Goal: Task Accomplishment & Management: Complete application form

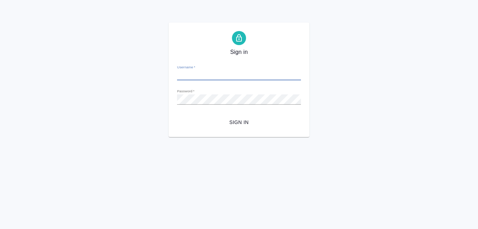
type input "[EMAIL_ADDRESS][DOMAIN_NAME]"
click at [234, 121] on span "Sign in" at bounding box center [239, 122] width 113 height 9
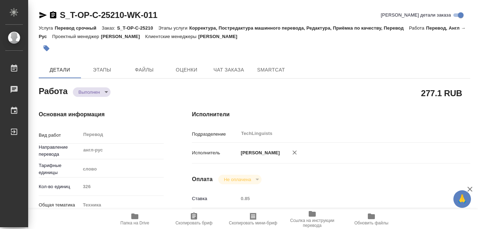
type textarea "x"
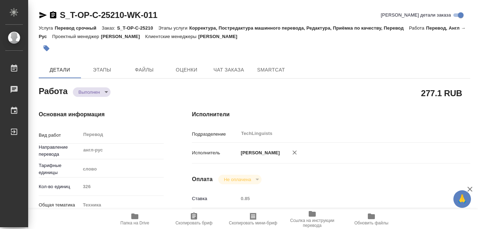
type textarea "x"
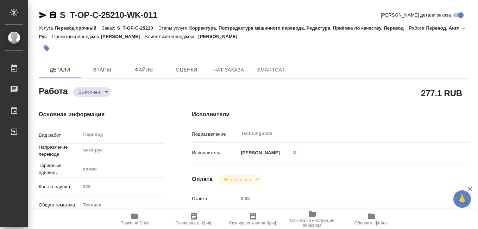
type textarea "x"
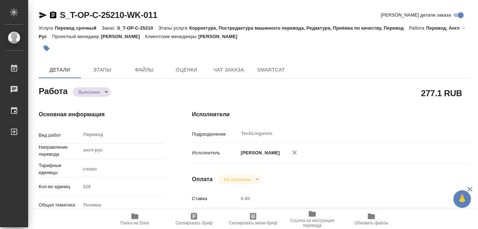
type textarea "x"
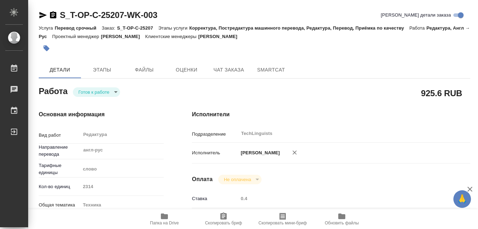
type textarea "x"
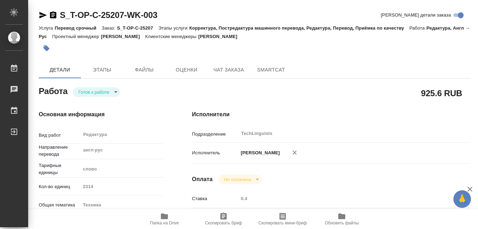
type textarea "x"
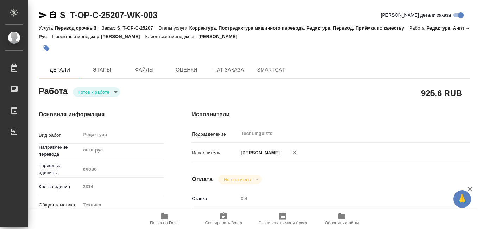
type textarea "x"
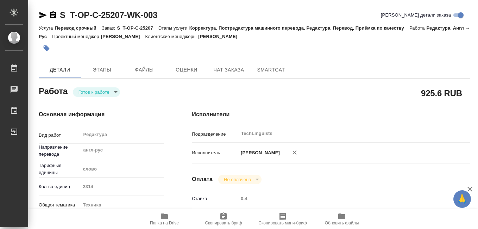
type textarea "x"
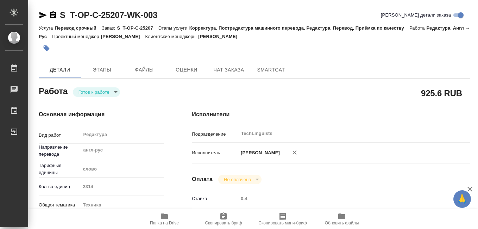
type textarea "x"
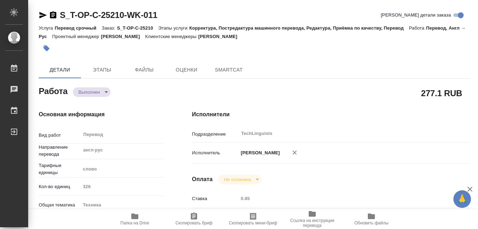
type textarea "x"
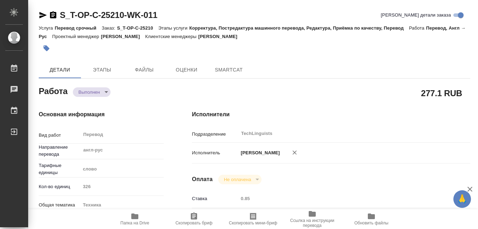
type textarea "x"
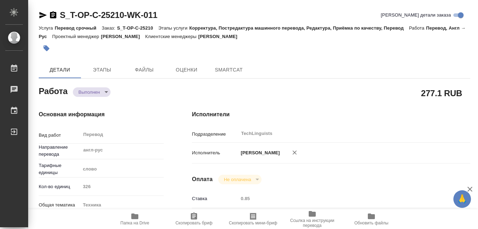
type textarea "x"
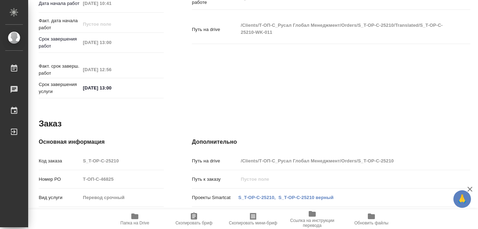
type textarea "x"
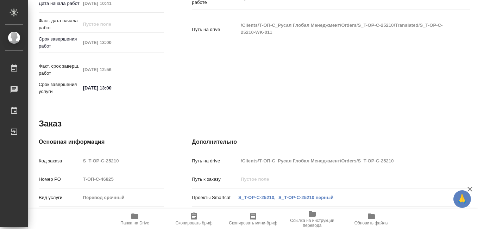
scroll to position [372, 0]
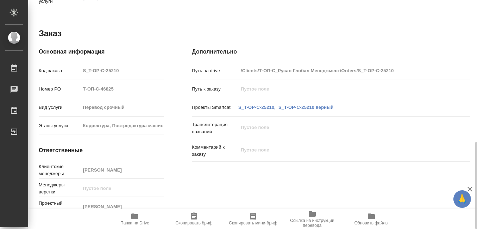
type textarea "x"
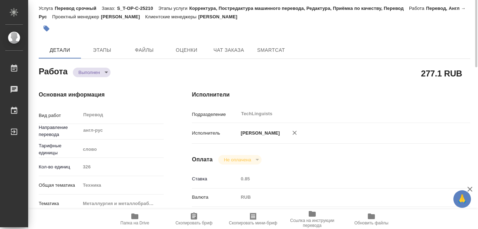
scroll to position [0, 0]
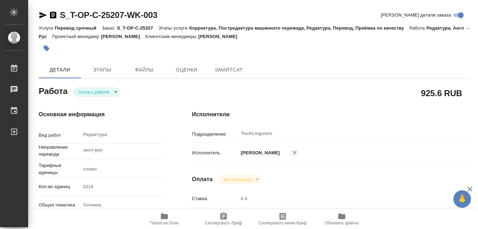
type textarea "x"
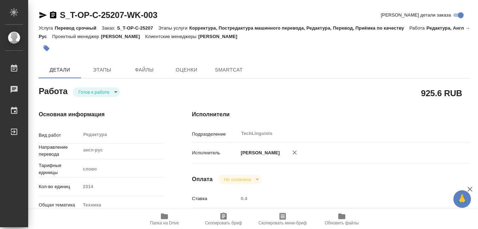
type textarea "x"
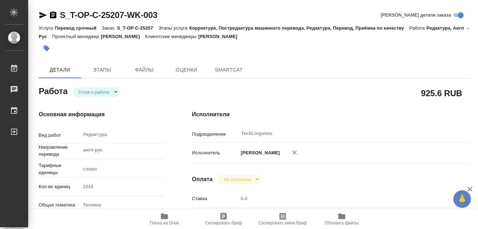
type textarea "x"
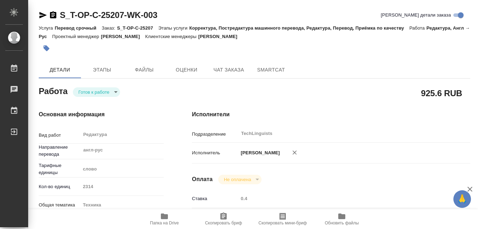
type textarea "x"
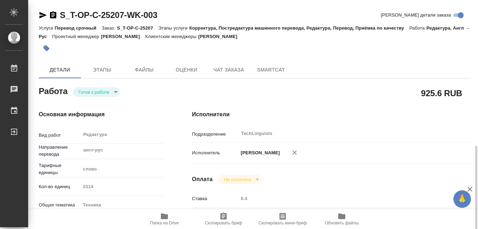
type textarea "x"
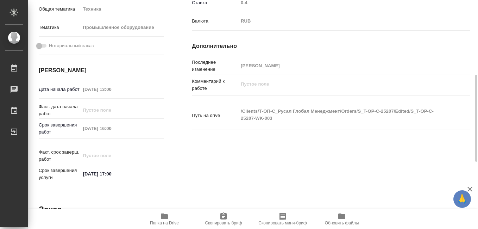
scroll to position [125, 0]
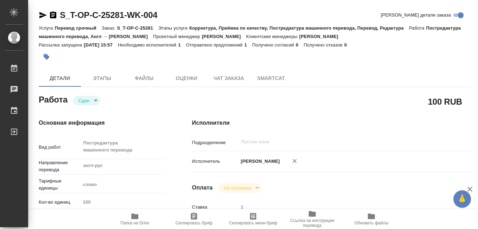
type textarea "x"
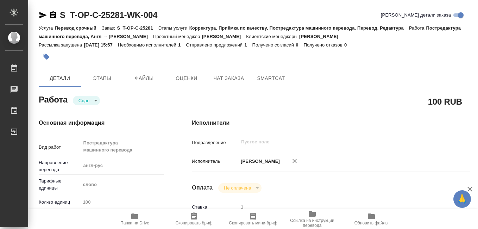
type textarea "x"
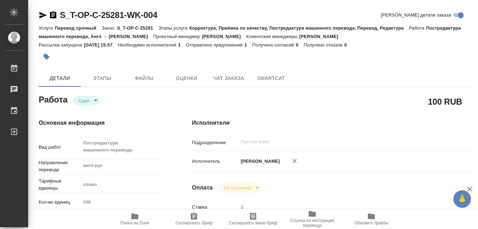
type textarea "x"
